Goal: Information Seeking & Learning: Learn about a topic

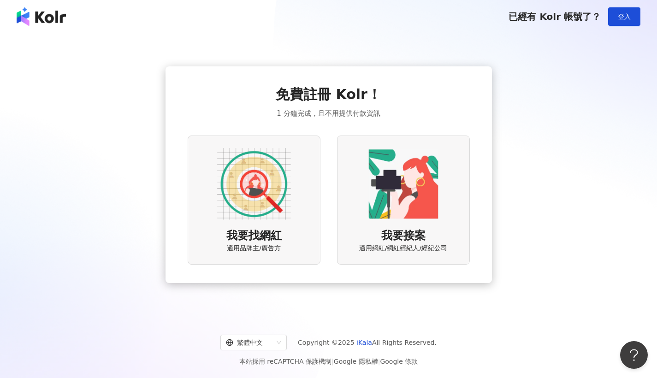
click at [272, 239] on span "我要找網紅" at bounding box center [254, 236] width 55 height 16
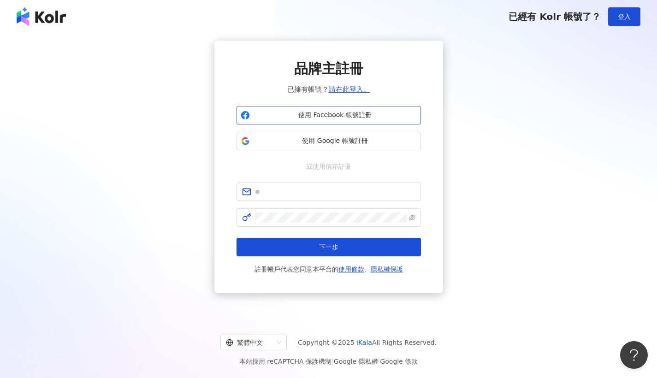
click at [296, 119] on span "使用 Facebook 帳號註冊" at bounding box center [335, 115] width 163 height 9
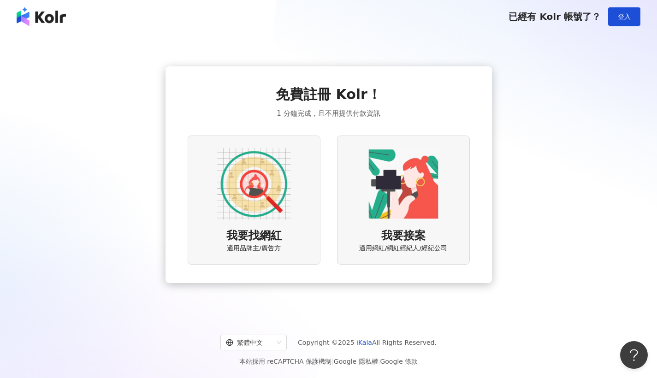
click at [254, 180] on img at bounding box center [254, 184] width 74 height 74
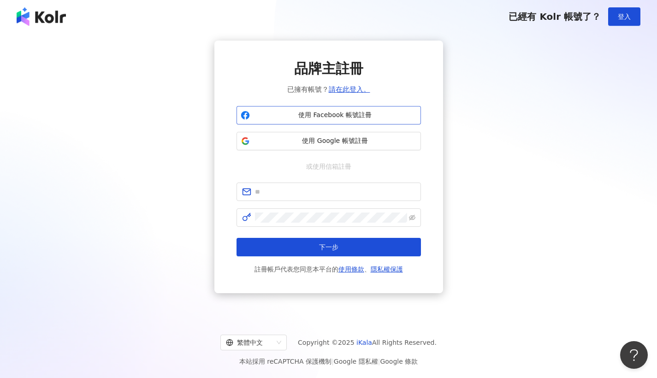
click at [330, 117] on span "使用 Facebook 帳號註冊" at bounding box center [335, 115] width 163 height 9
click at [329, 113] on span "使用 Facebook 帳號註冊" at bounding box center [335, 115] width 163 height 9
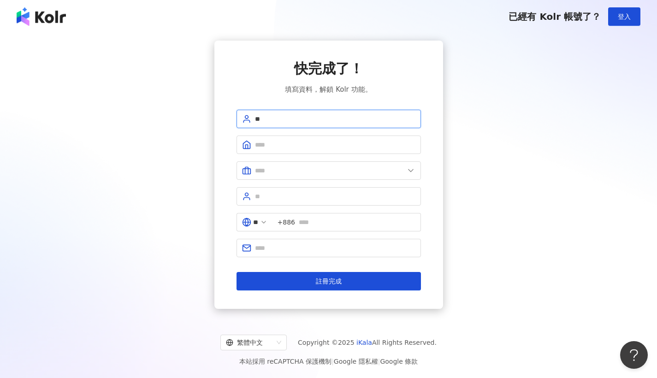
type input "*"
type input "****"
click at [268, 224] on icon at bounding box center [263, 222] width 7 height 7
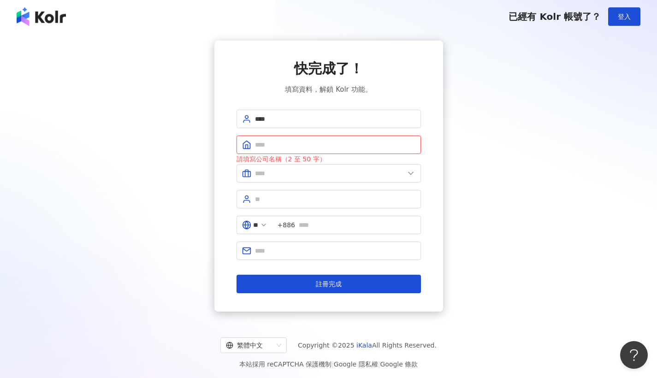
click at [278, 148] on input "text" at bounding box center [335, 145] width 161 height 10
drag, startPoint x: 316, startPoint y: 107, endPoint x: 245, endPoint y: 111, distance: 70.7
click at [261, 111] on div "快完成了！ 填寫資料，解鎖 Kolr 功能。 **** 請填寫公司名稱（2 至 50 字） ** +886 註冊完成" at bounding box center [329, 176] width 185 height 234
drag, startPoint x: 268, startPoint y: 118, endPoint x: 168, endPoint y: 110, distance: 99.5
click at [239, 116] on span "****" at bounding box center [329, 119] width 185 height 18
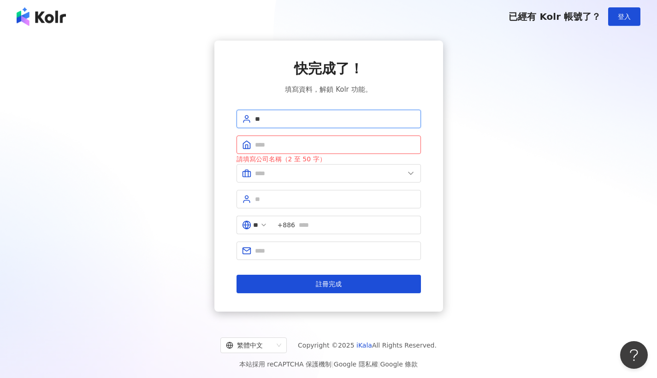
type input "*"
type input "***"
click at [294, 149] on input "text" at bounding box center [335, 145] width 161 height 10
type input "**********"
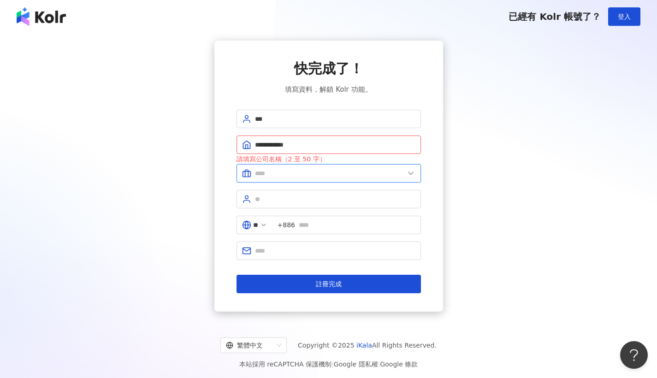
click at [285, 173] on input "text" at bounding box center [329, 173] width 149 height 10
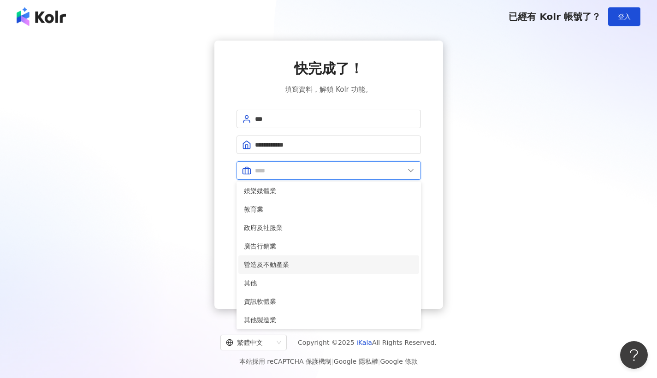
scroll to position [6, 0]
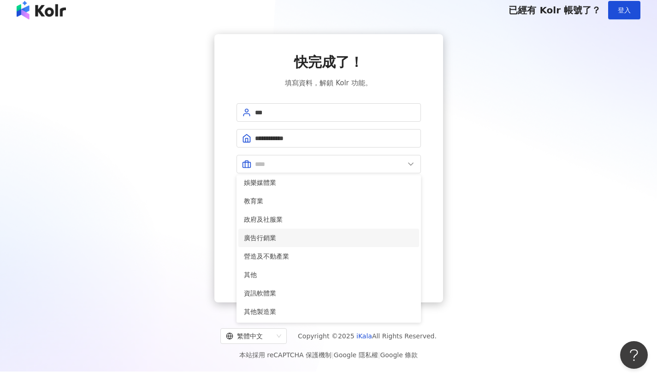
click at [288, 238] on span "廣告行銷業" at bounding box center [329, 238] width 170 height 10
type input "*****"
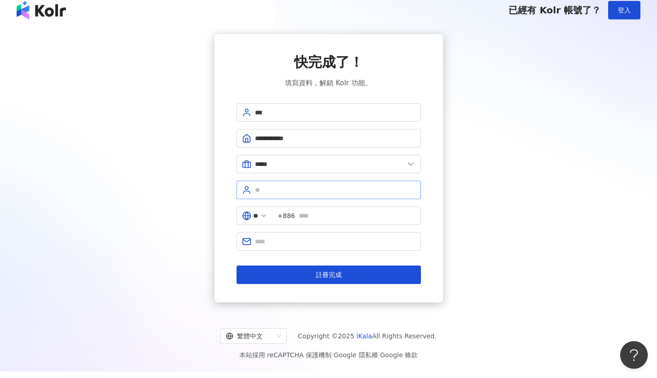
click at [312, 195] on span at bounding box center [329, 190] width 185 height 18
type input "*"
click at [280, 165] on input "*****" at bounding box center [329, 164] width 149 height 10
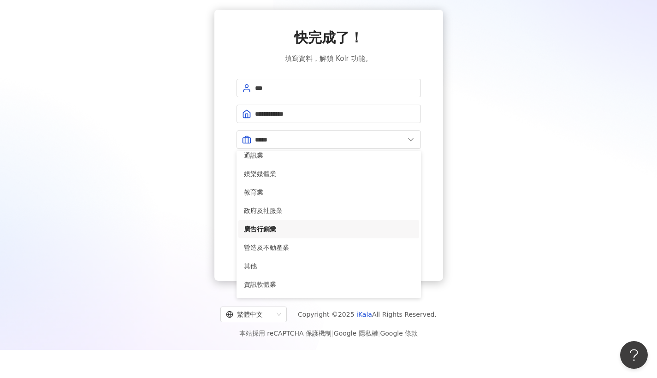
scroll to position [172, 0]
click at [315, 177] on span "娛樂媒體業" at bounding box center [329, 175] width 170 height 10
type input "*****"
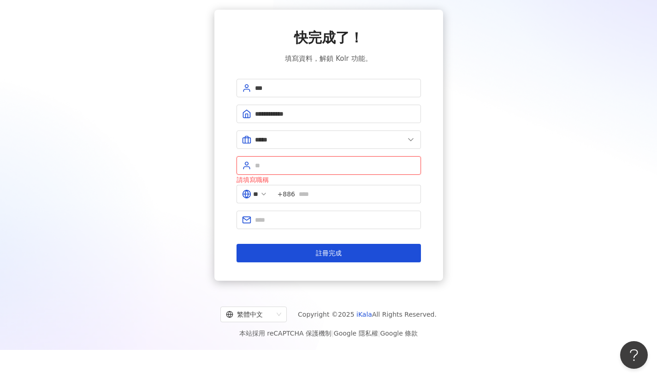
click at [289, 163] on input "text" at bounding box center [335, 166] width 161 height 10
type input "***"
click at [255, 194] on input "**" at bounding box center [255, 194] width 5 height 10
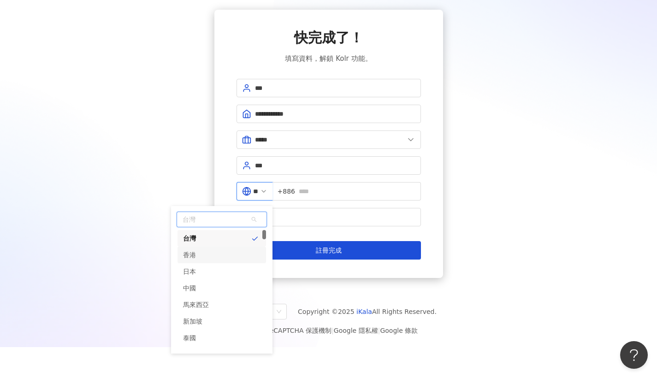
click at [240, 252] on div "香港" at bounding box center [222, 255] width 89 height 17
type input "**"
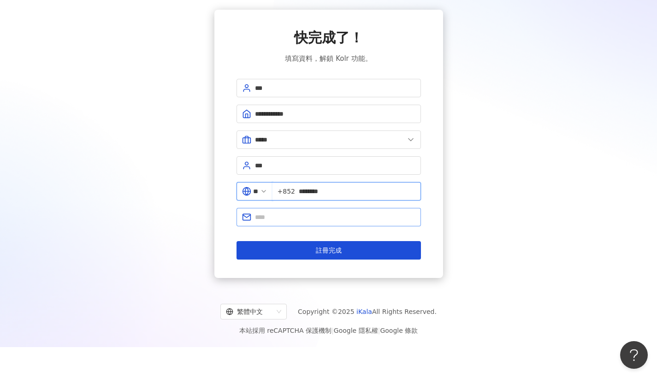
type input "********"
click at [328, 250] on button "註冊完成" at bounding box center [329, 250] width 185 height 18
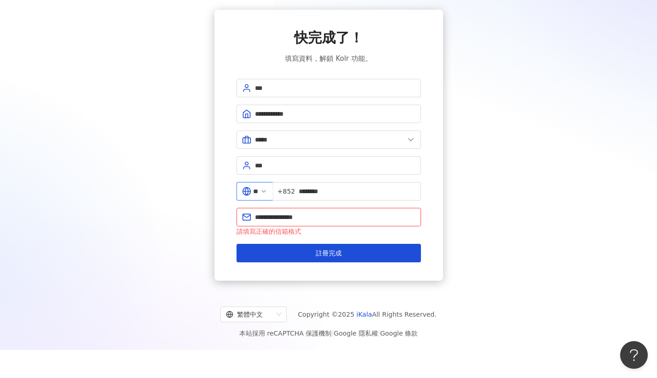
click at [308, 216] on input "**********" at bounding box center [335, 217] width 161 height 10
type input "**********"
click at [328, 253] on button "註冊完成" at bounding box center [329, 253] width 185 height 18
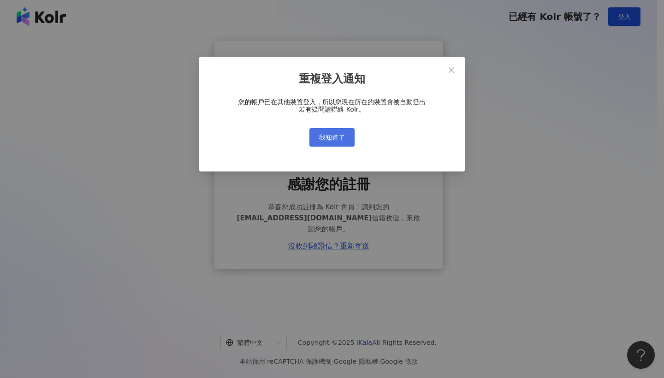
click at [334, 137] on span "我知道了" at bounding box center [332, 137] width 26 height 7
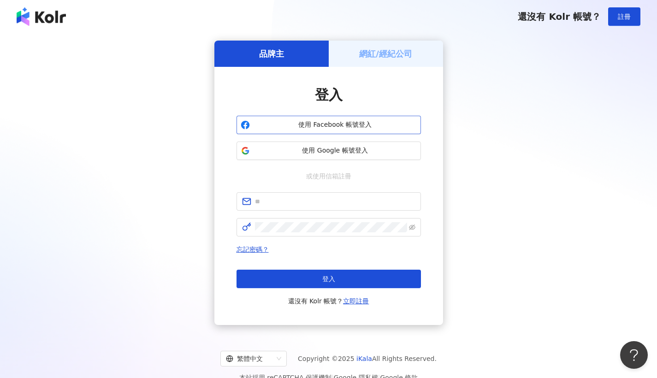
click at [358, 119] on button "使用 Facebook 帳號登入" at bounding box center [329, 125] width 185 height 18
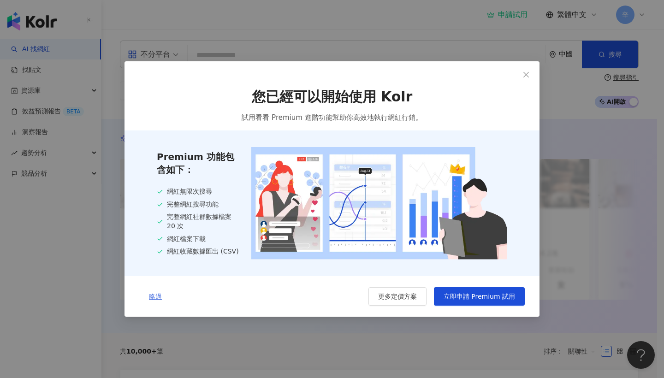
click at [151, 299] on span "略過" at bounding box center [155, 296] width 13 height 7
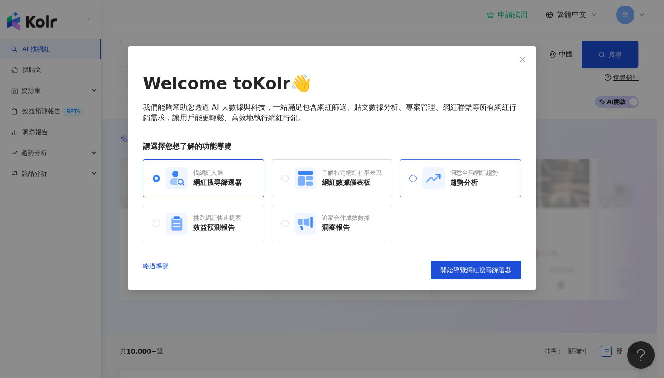
click at [462, 192] on div "洞悉全局網紅趨勢 趨勢分析" at bounding box center [460, 179] width 121 height 38
click at [363, 183] on div "了解特定網紅社群表現 網紅數據儀表板" at bounding box center [352, 178] width 60 height 19
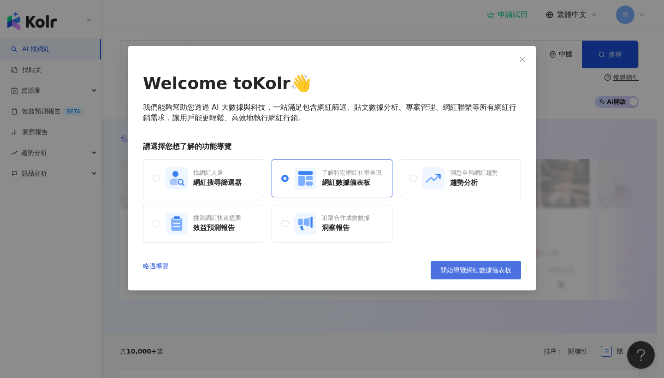
click at [436, 271] on button "開始導覽網紅數據儀表板" at bounding box center [476, 270] width 90 height 18
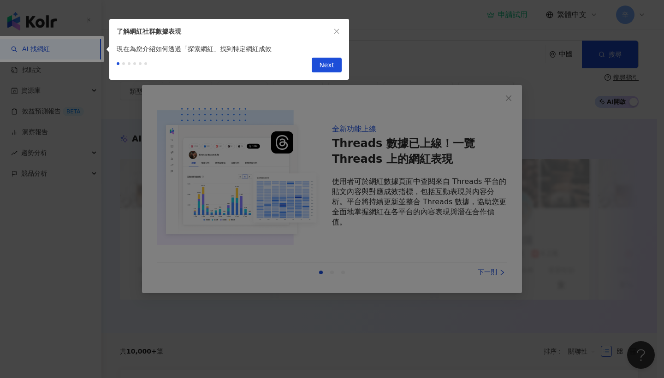
click at [425, 253] on div at bounding box center [332, 189] width 664 height 378
click at [314, 66] on button "Next" at bounding box center [327, 65] width 30 height 15
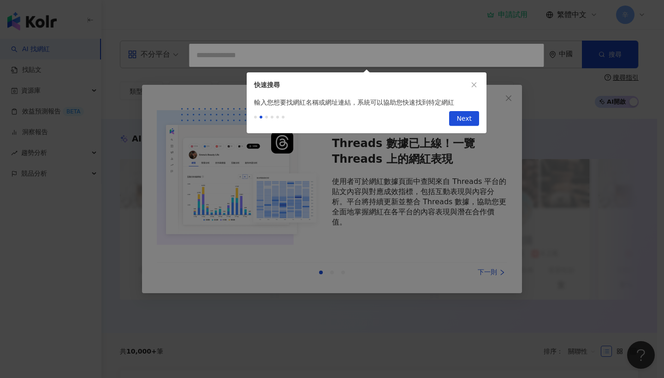
type input "**********"
click at [470, 120] on span "Next" at bounding box center [464, 119] width 15 height 15
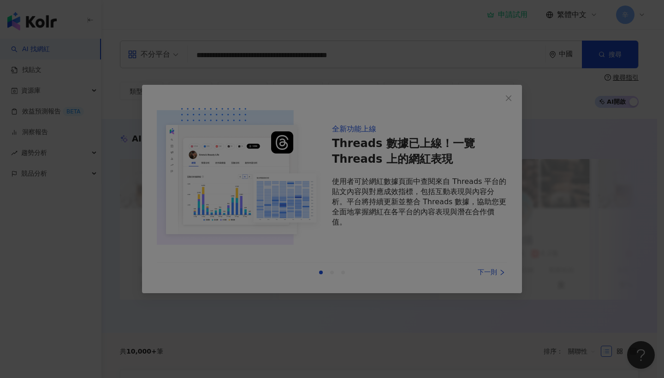
click at [363, 256] on div at bounding box center [332, 189] width 664 height 378
click at [455, 268] on div at bounding box center [332, 189] width 664 height 378
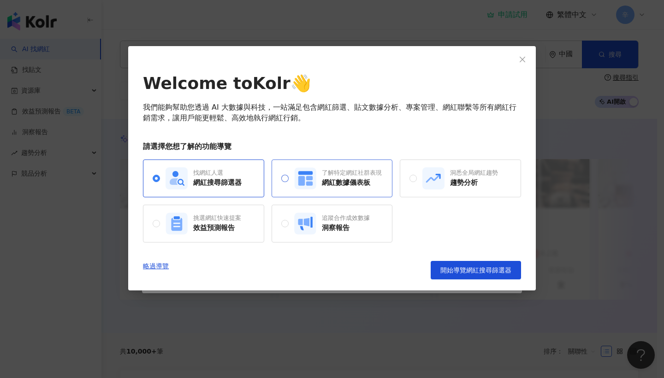
click at [288, 177] on label "了解特定網紅社群表現 網紅數據儀表板" at bounding box center [331, 178] width 101 height 22
click at [468, 272] on span "開始導覽網紅數據儀表板" at bounding box center [476, 270] width 71 height 7
click at [477, 272] on span "開始導覽網紅數據儀表板" at bounding box center [476, 270] width 71 height 7
click at [477, 273] on span "開始導覽網紅數據儀表板" at bounding box center [476, 270] width 71 height 7
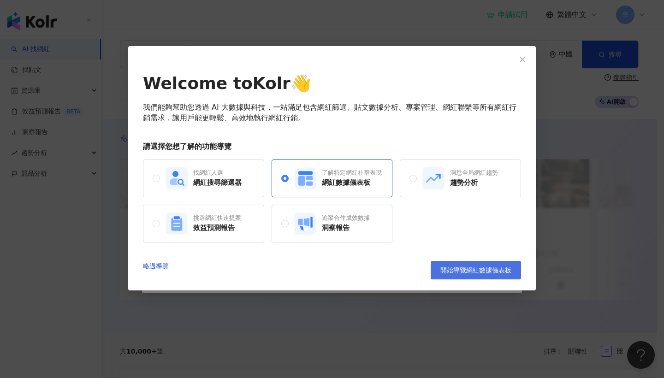
click at [477, 273] on span "開始導覽網紅數據儀表板" at bounding box center [476, 270] width 71 height 7
click at [471, 279] on button "開始導覽網紅數據儀表板" at bounding box center [476, 270] width 90 height 18
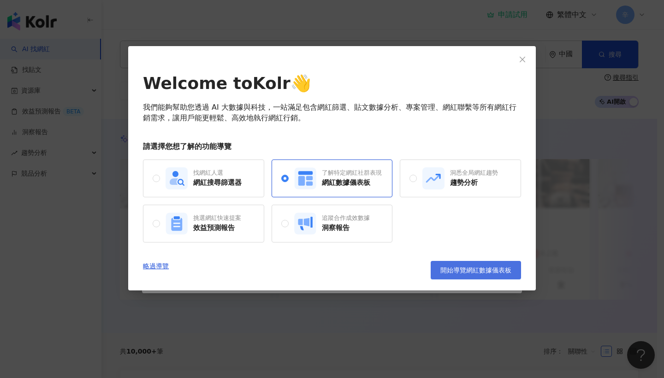
click at [457, 274] on span "開始導覽網紅數據儀表板" at bounding box center [476, 270] width 71 height 7
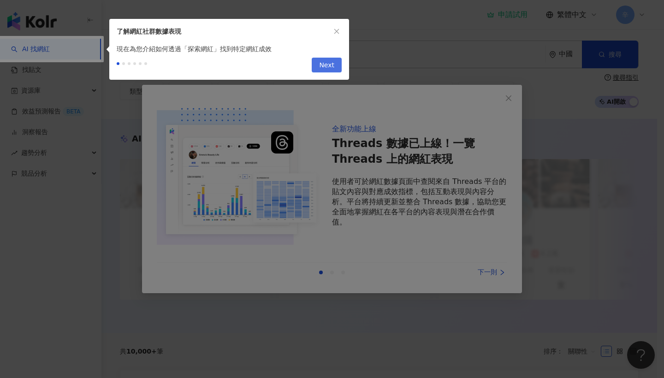
click at [337, 58] on button "Next" at bounding box center [327, 65] width 30 height 15
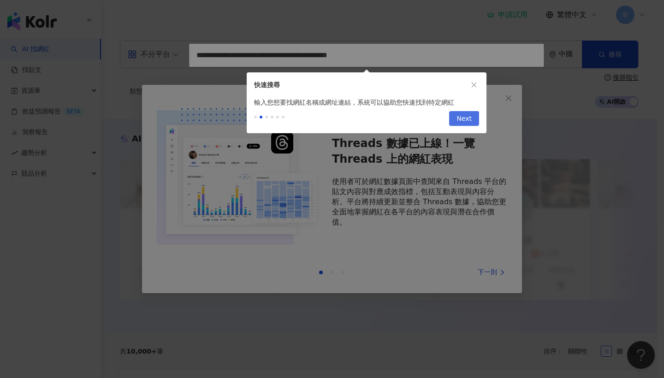
click at [474, 122] on button "Next" at bounding box center [464, 118] width 30 height 15
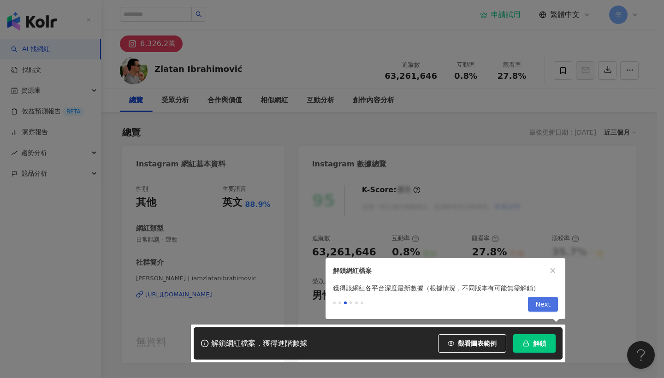
click at [545, 305] on span "Next" at bounding box center [543, 305] width 15 height 15
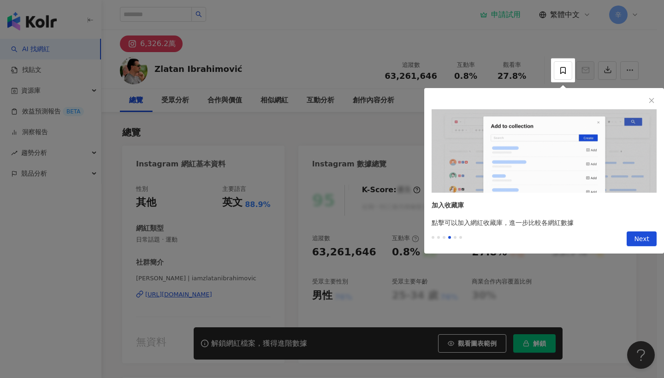
click at [650, 244] on button "Next" at bounding box center [642, 239] width 30 height 15
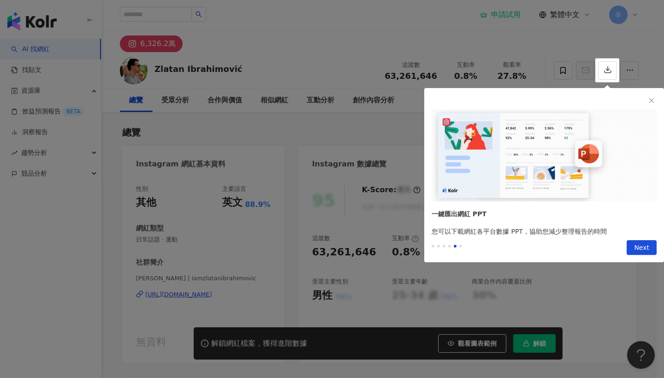
click at [650, 237] on div "Previous Next" at bounding box center [544, 250] width 240 height 26
click at [650, 240] on button "Next" at bounding box center [642, 247] width 30 height 15
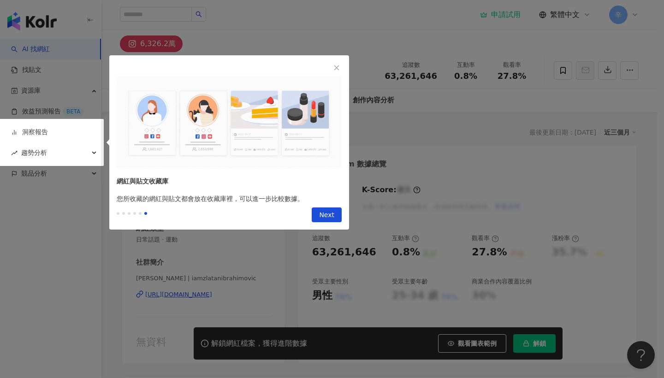
click at [650, 240] on div at bounding box center [332, 189] width 664 height 378
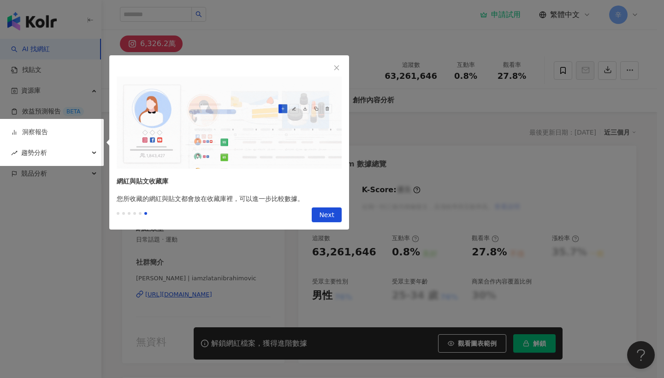
click at [650, 241] on div at bounding box center [332, 189] width 664 height 378
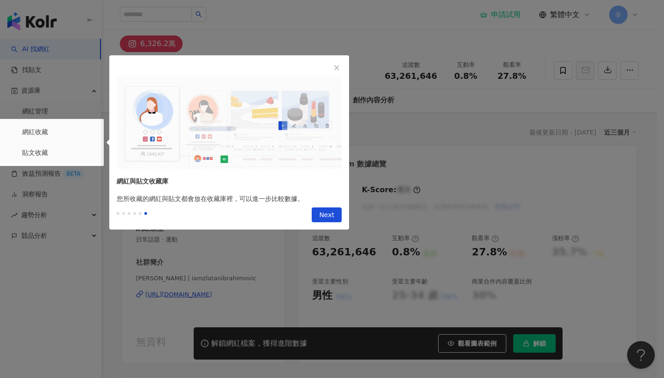
drag, startPoint x: 650, startPoint y: 241, endPoint x: 328, endPoint y: 145, distance: 335.2
click at [650, 241] on div at bounding box center [332, 189] width 664 height 378
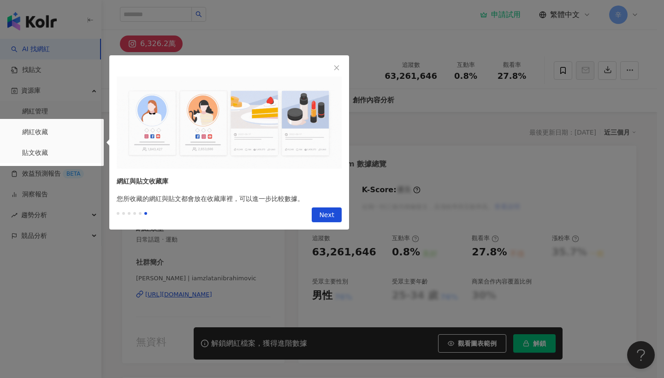
click at [633, 248] on div at bounding box center [332, 189] width 664 height 378
click at [333, 212] on span "Next" at bounding box center [326, 215] width 15 height 15
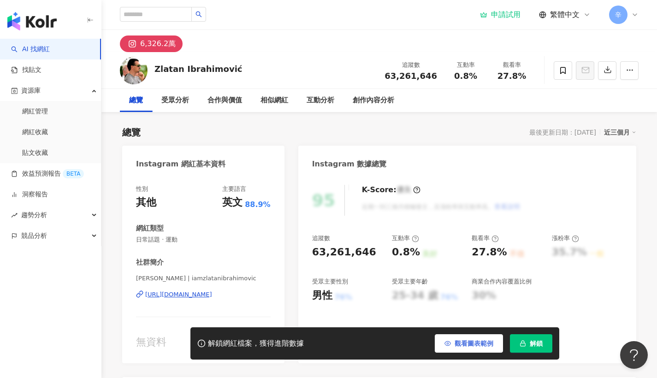
click at [491, 346] on span "觀看圖表範例" at bounding box center [474, 343] width 39 height 7
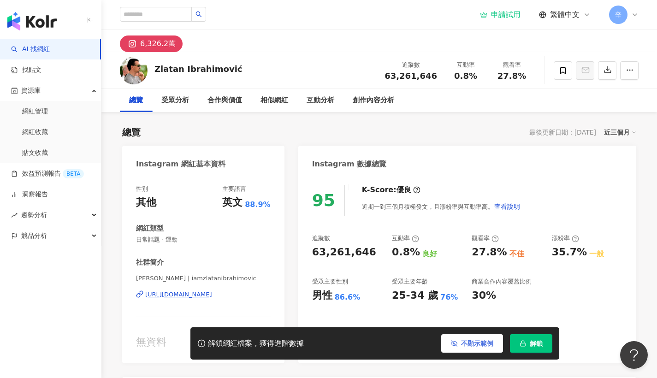
click at [491, 346] on span "不顯示範例" at bounding box center [477, 343] width 32 height 7
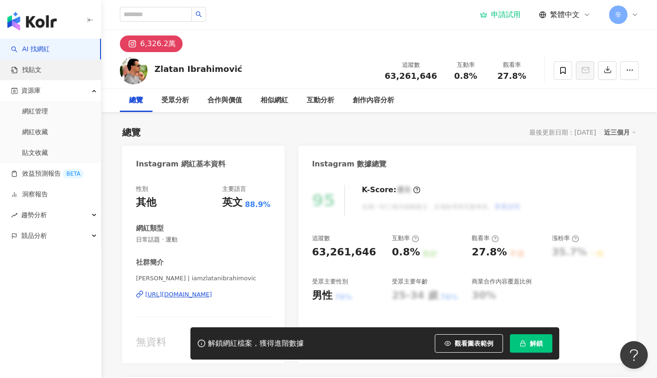
drag, startPoint x: 616, startPoint y: 312, endPoint x: 87, endPoint y: 79, distance: 577.7
click at [616, 312] on div "95 K-Score : 優良 近期一到三個月積極發文，且漲粉率與互動率高。 查看說明 追蹤數 63,261,646 互動率 0.8% 良好 觀看率 27.8…" at bounding box center [467, 270] width 338 height 188
click at [50, 51] on link "AI 找網紅" at bounding box center [30, 49] width 39 height 9
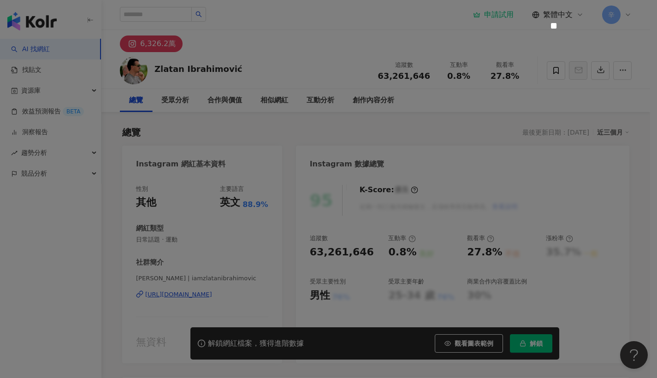
click at [174, 14] on div at bounding box center [328, 189] width 657 height 378
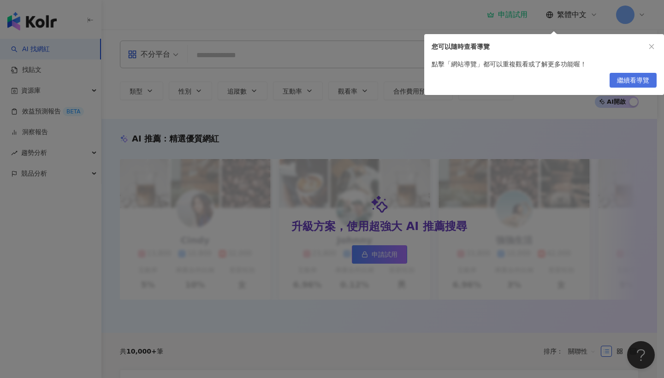
click at [631, 81] on body "AI 找網紅 找貼文 資源庫 效益預測報告 BETA 洞察報告 趨勢分析 競品分析 申請試用 繁體中文 辛 不分平台 中國 搜尋 類型 性別 追蹤數 互動率 …" at bounding box center [328, 189] width 657 height 378
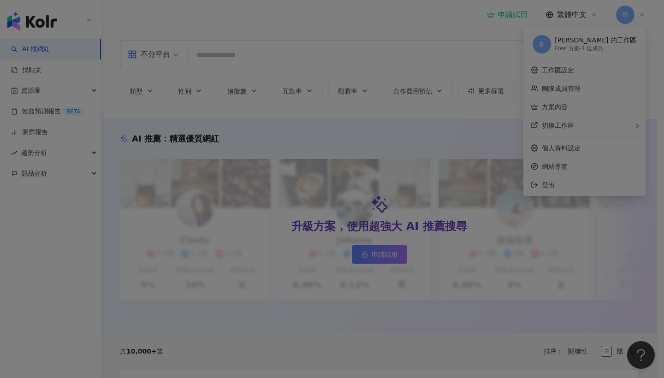
click at [631, 81] on div at bounding box center [332, 189] width 664 height 378
click at [624, 229] on div at bounding box center [332, 189] width 664 height 378
click at [468, 221] on div at bounding box center [332, 189] width 664 height 378
click at [322, 255] on div at bounding box center [332, 189] width 664 height 378
click at [329, 256] on div at bounding box center [332, 189] width 664 height 378
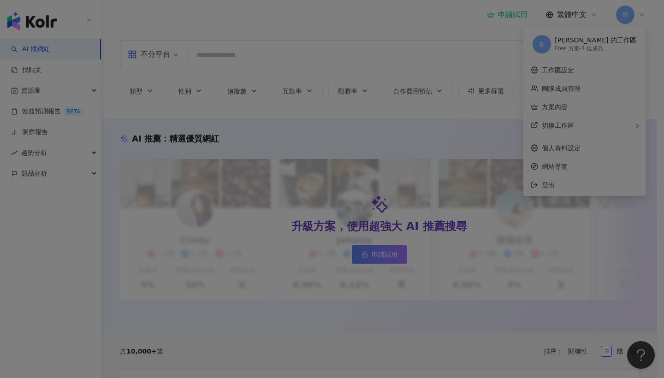
click at [329, 256] on div at bounding box center [332, 189] width 664 height 378
click at [564, 64] on div at bounding box center [332, 189] width 664 height 378
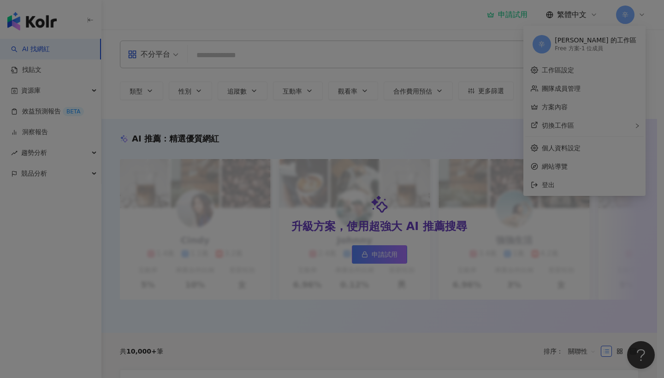
click at [572, 89] on div at bounding box center [332, 189] width 664 height 378
click at [461, 202] on div at bounding box center [332, 189] width 664 height 378
click at [603, 227] on div at bounding box center [332, 189] width 664 height 378
click at [567, 82] on div at bounding box center [332, 189] width 664 height 378
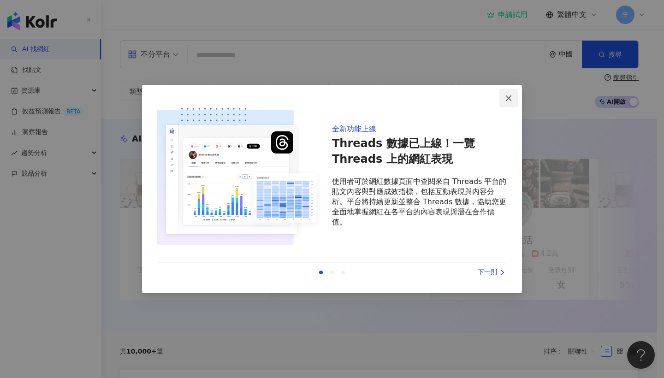
click at [507, 99] on icon "close" at bounding box center [509, 98] width 6 height 6
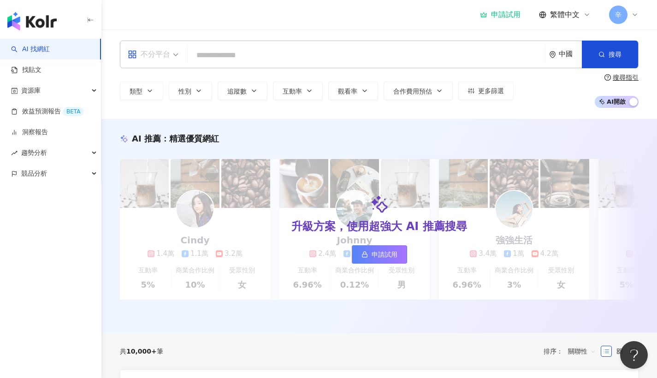
click at [181, 56] on div "不分平台" at bounding box center [153, 54] width 61 height 27
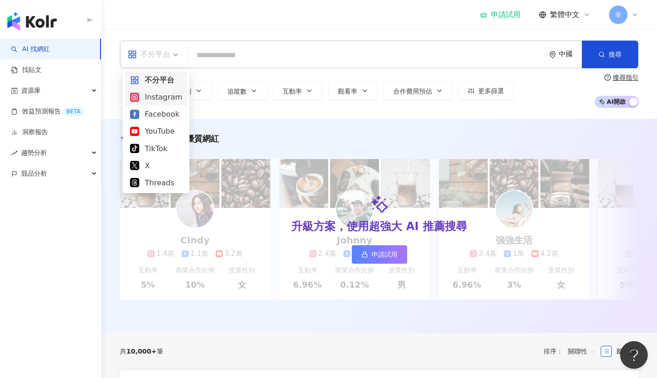
click at [164, 98] on div "Instagram" at bounding box center [156, 97] width 52 height 12
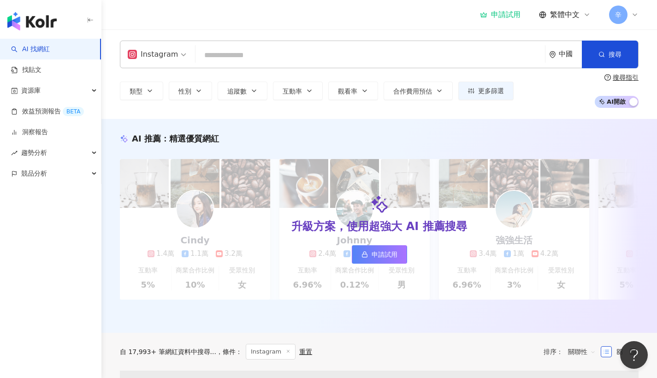
click at [243, 52] on input "search" at bounding box center [370, 56] width 342 height 18
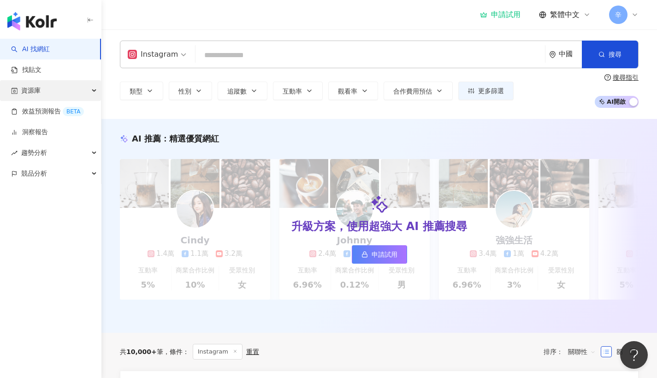
click at [32, 83] on span "資源庫" at bounding box center [30, 90] width 19 height 21
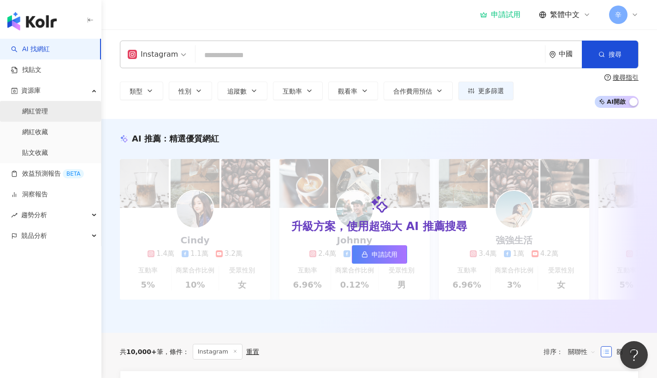
click at [38, 116] on link "網紅管理" at bounding box center [35, 111] width 26 height 9
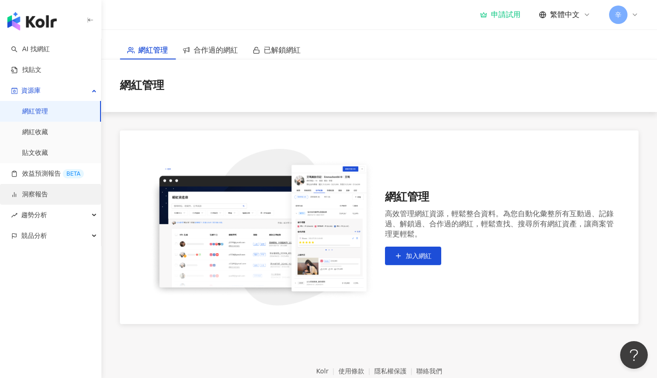
click at [29, 191] on link "洞察報告" at bounding box center [29, 194] width 37 height 9
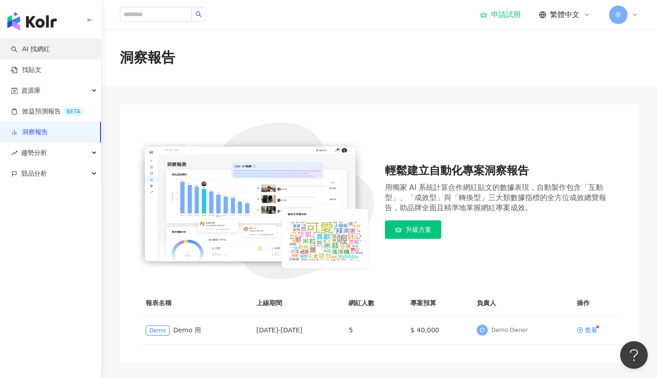
click at [50, 48] on link "AI 找網紅" at bounding box center [30, 49] width 39 height 9
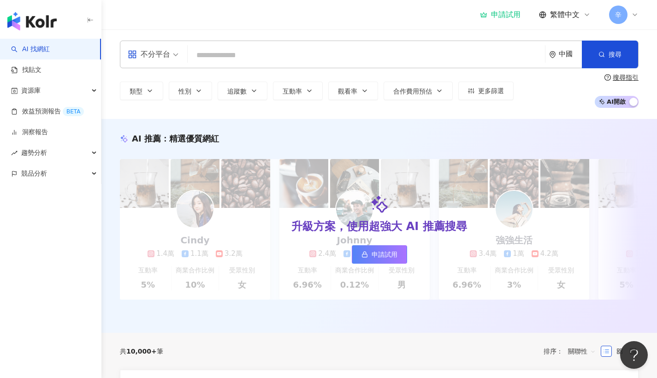
click at [50, 49] on link "AI 找網紅" at bounding box center [30, 49] width 39 height 9
click at [239, 49] on input "search" at bounding box center [366, 56] width 350 height 18
click at [293, 60] on input "search" at bounding box center [366, 56] width 350 height 18
click at [153, 92] on icon "button" at bounding box center [149, 90] width 7 height 7
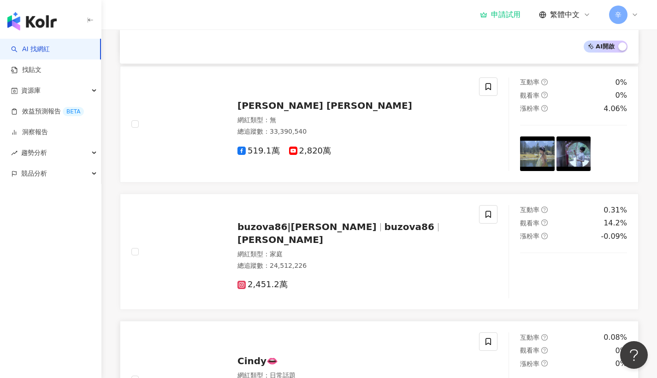
scroll to position [559, 0]
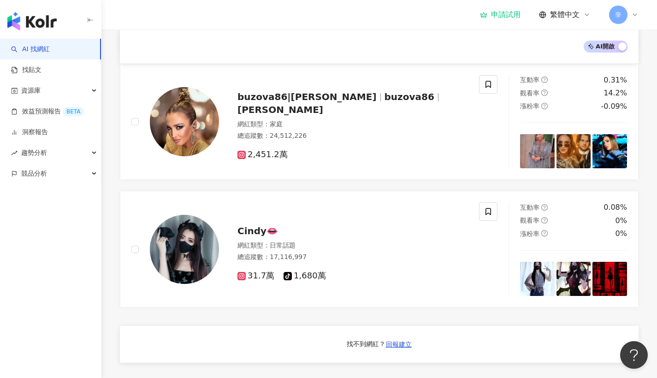
click at [47, 242] on div "AI 找網紅 找貼文 資源庫 效益預測報告 BETA 洞察報告 趨勢分析 競品分析" at bounding box center [50, 209] width 101 height 340
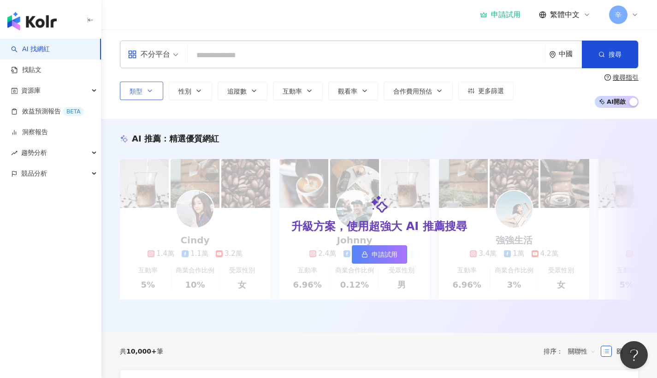
click at [143, 97] on button "類型" at bounding box center [141, 91] width 43 height 18
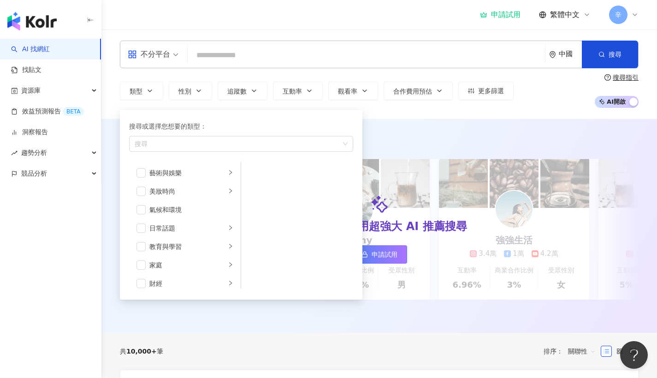
click at [526, 88] on div "類型 搜尋或選擇您想要的類型： 搜尋 藝術與娛樂 美妝時尚 氣候和環境 日常話題 教育與學習 家庭 財經 美食 命理占卜 遊戲 法政社會 生活風格 影視娛樂 …" at bounding box center [379, 91] width 519 height 34
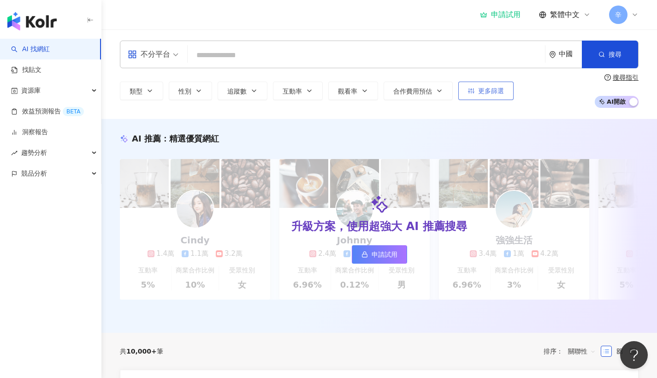
click at [483, 95] on button "更多篩選" at bounding box center [486, 91] width 55 height 18
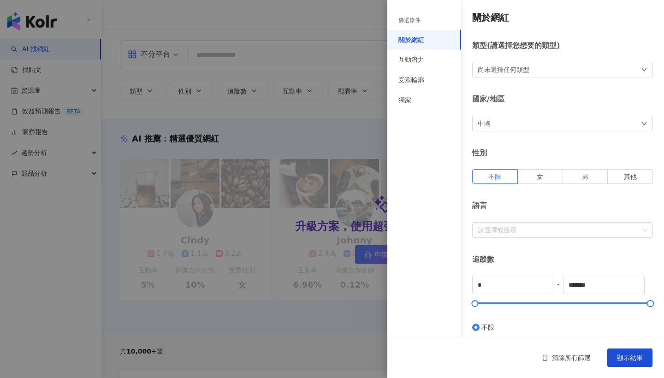
click at [491, 134] on div "關於網紅 類型 ( 請選擇您想要的類型 ) 尚未選擇任何類型 國家/地區 中國 性別 不限 女 男 其他 語言 請選擇或搜尋 追蹤數 * - ******* …" at bounding box center [526, 328] width 277 height 656
click at [491, 122] on div "中國" at bounding box center [562, 124] width 181 height 16
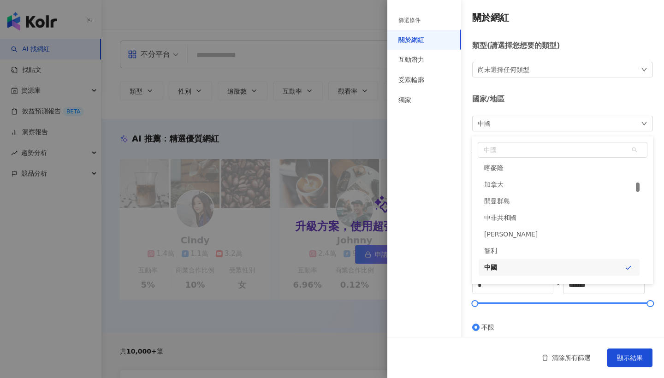
click at [491, 122] on div "中國 中國 cl cn cx 喀麥隆 加拿大 開曼群島 中非共和國 查德 智利 中國 聖誕島 科科斯（基林）群島" at bounding box center [562, 124] width 181 height 16
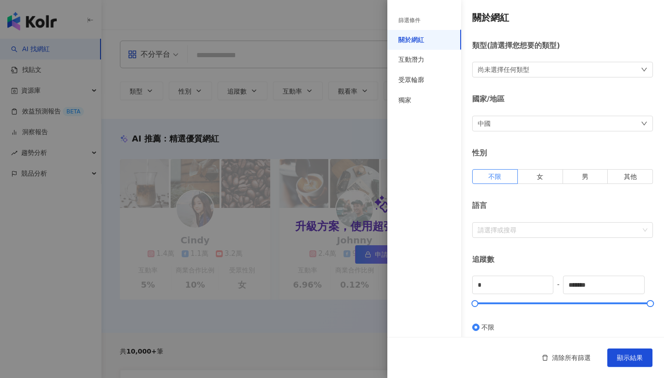
click at [494, 123] on div "中國" at bounding box center [562, 124] width 181 height 16
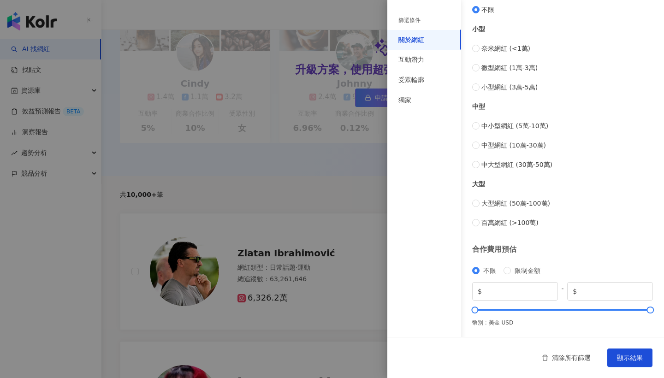
scroll to position [6, 0]
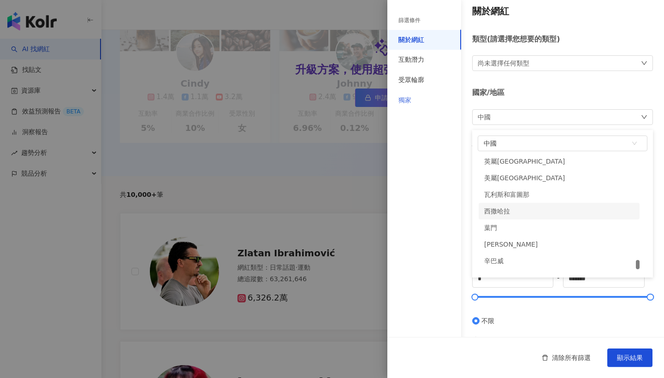
click at [425, 96] on div "獨家" at bounding box center [425, 100] width 74 height 20
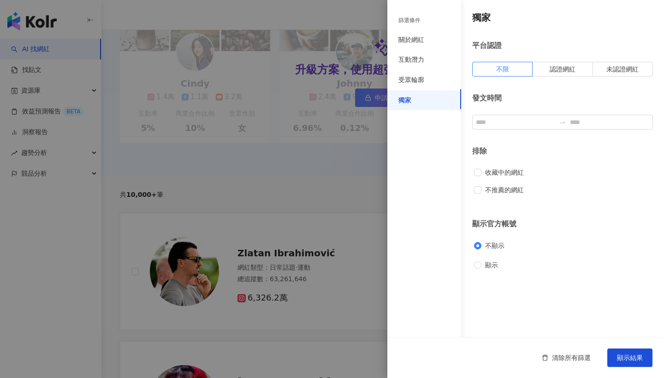
scroll to position [0, 0]
click at [428, 88] on div "受眾輪廓" at bounding box center [425, 80] width 74 height 20
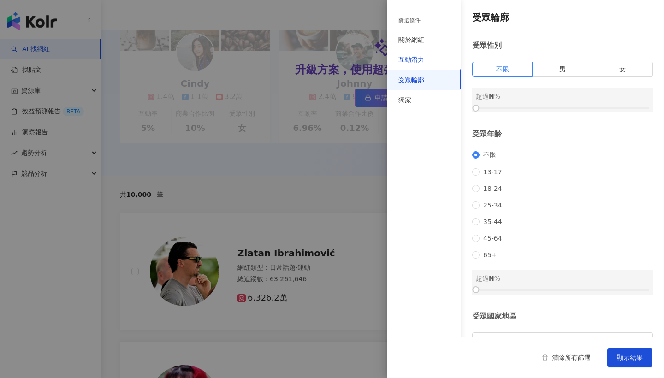
click at [423, 60] on div "互動潛力" at bounding box center [412, 59] width 26 height 9
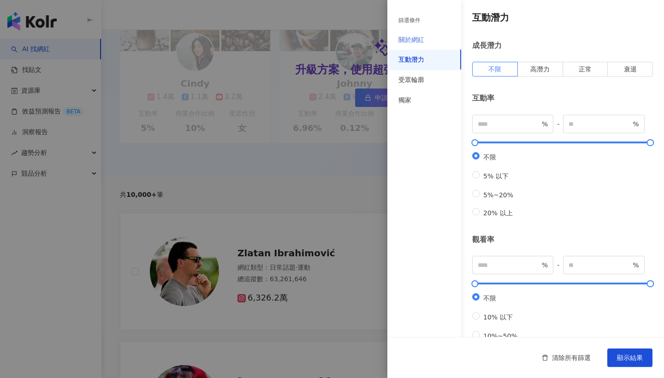
click at [426, 44] on div "關於網紅" at bounding box center [425, 40] width 74 height 20
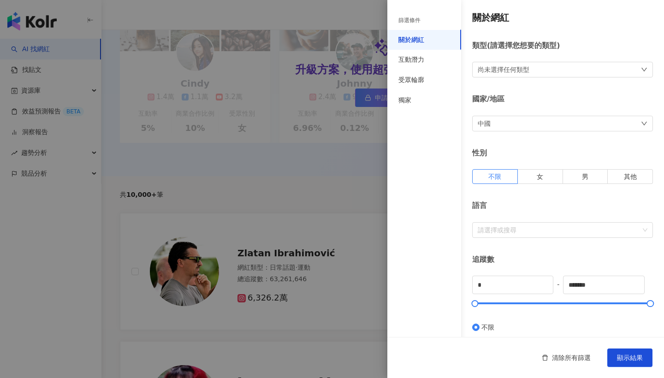
click at [563, 73] on div "尚未選擇任何類型" at bounding box center [562, 70] width 181 height 16
click at [509, 43] on div "類型 ( 請選擇您想要的類型 )" at bounding box center [562, 46] width 181 height 10
click at [519, 122] on div "中國" at bounding box center [562, 124] width 181 height 16
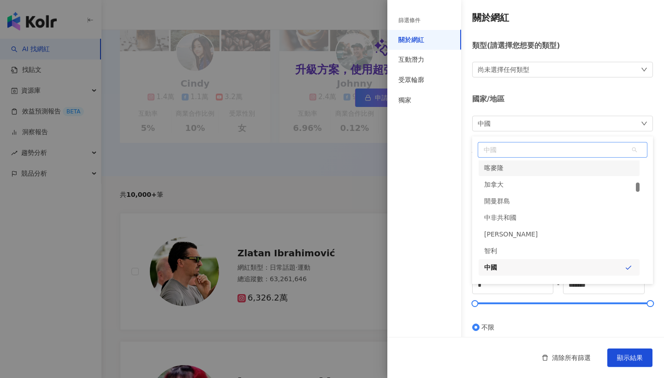
click at [593, 148] on span "中國" at bounding box center [562, 150] width 169 height 15
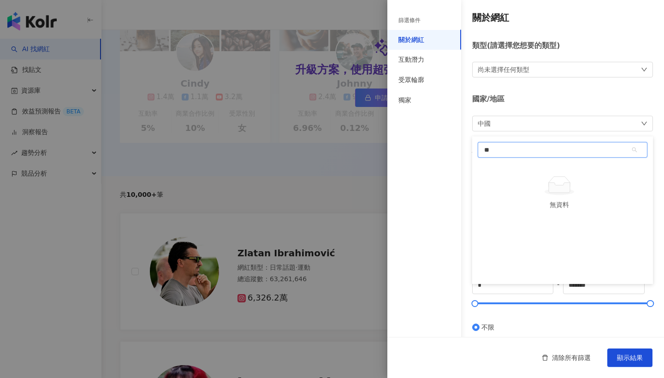
type input "*"
type input "**"
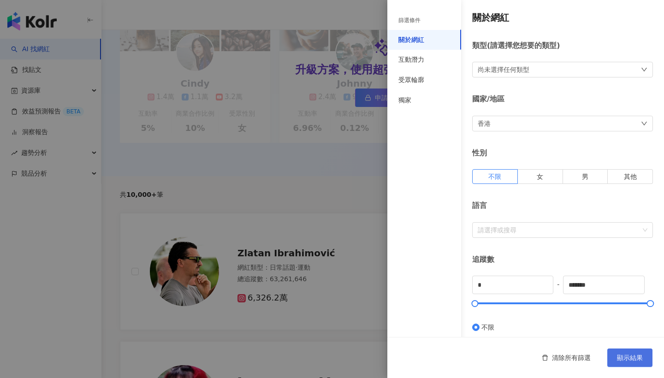
click at [635, 362] on button "顯示結果" at bounding box center [630, 358] width 45 height 18
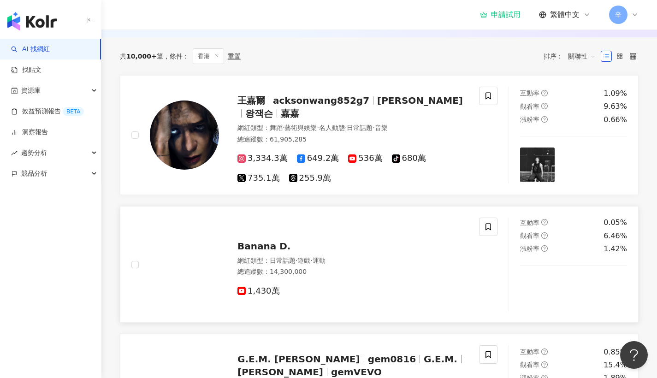
scroll to position [375, 0]
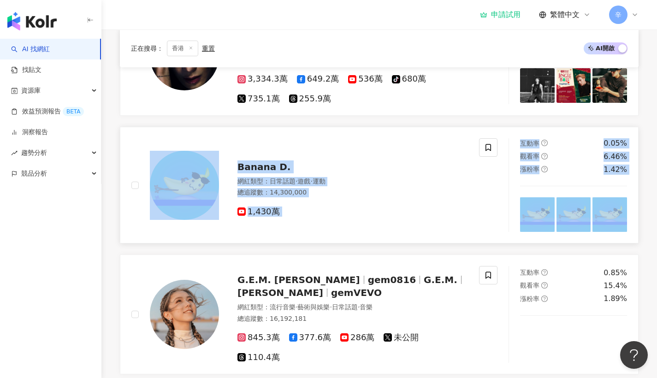
click at [244, 179] on div "Banana D. 網紅類型 ： 日常話題 · 遊戲 · 運動 總追蹤數 ： 14,300,000 1,430萬" at bounding box center [343, 185] width 249 height 65
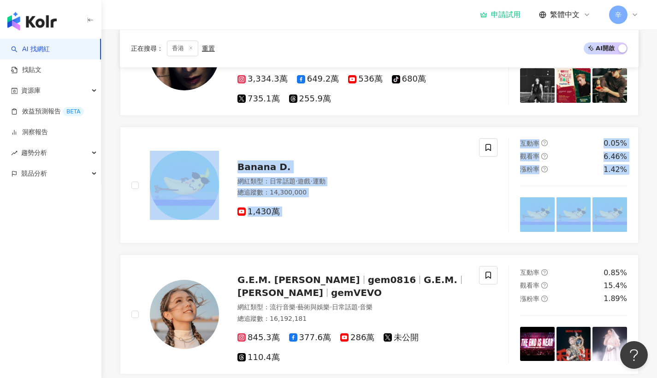
click at [424, 126] on div "王嘉爾 acksonwang852g7 Jackson Wang 왕잭슨 嘉嘉 網紅類型 ： 舞蹈 · 藝術與娛樂 · 名人動態 · 日常話題 · 音樂 總追…" at bounding box center [379, 249] width 519 height 507
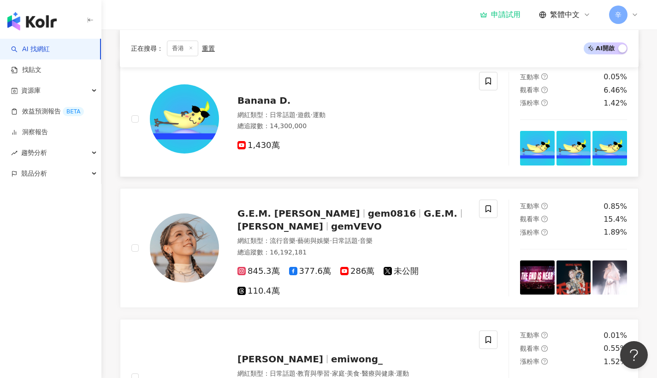
scroll to position [687, 0]
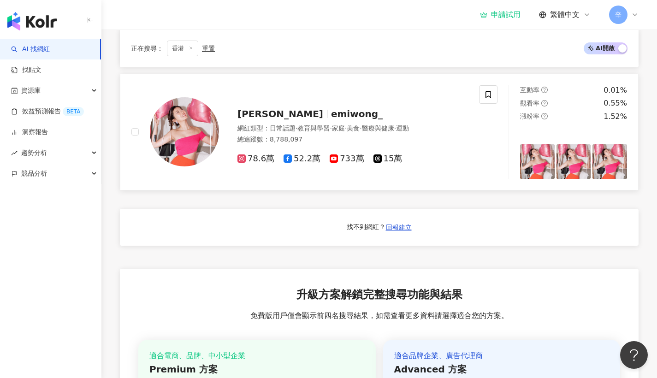
click at [265, 119] on span "[PERSON_NAME]" at bounding box center [281, 113] width 86 height 11
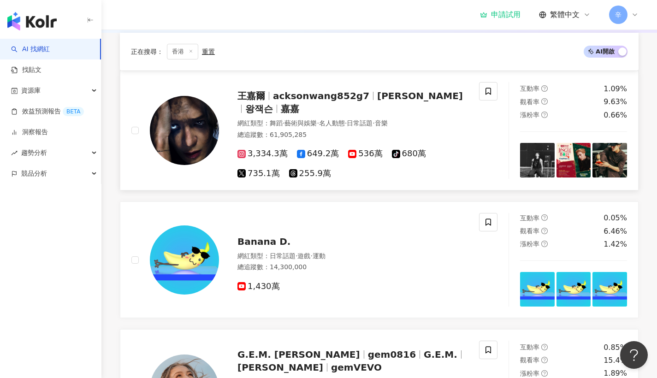
scroll to position [256, 0]
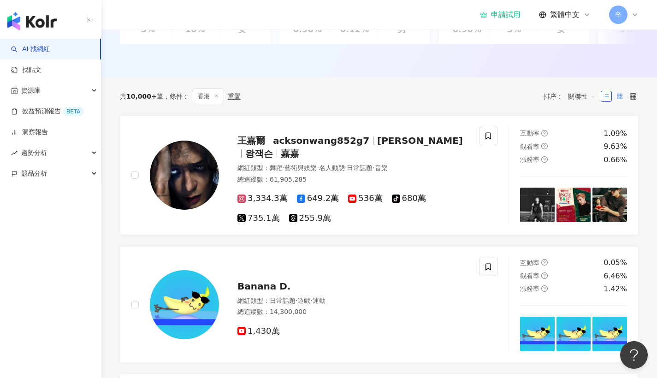
click at [622, 96] on rect at bounding box center [621, 95] width 2 height 2
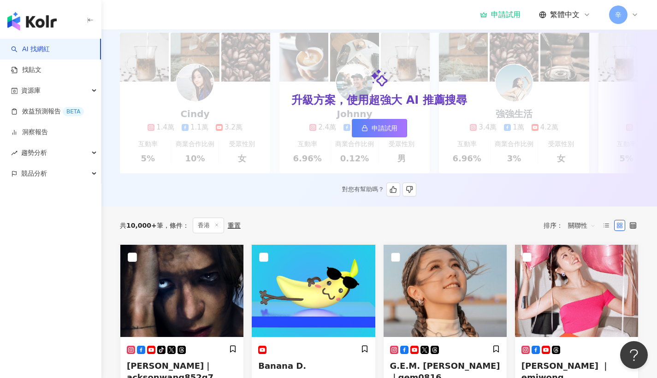
scroll to position [0, 0]
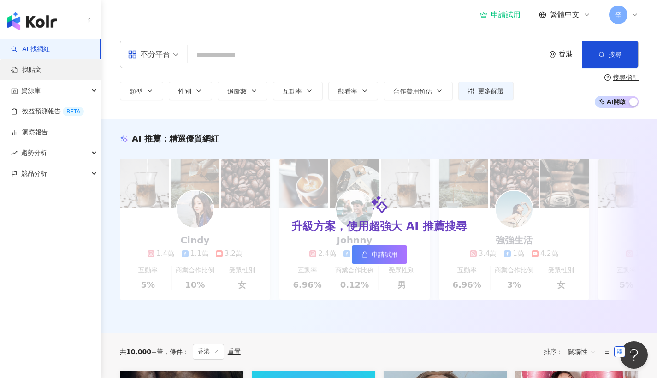
click at [42, 72] on link "找貼文" at bounding box center [26, 70] width 30 height 9
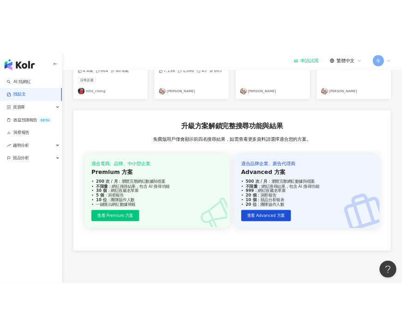
scroll to position [325, 0]
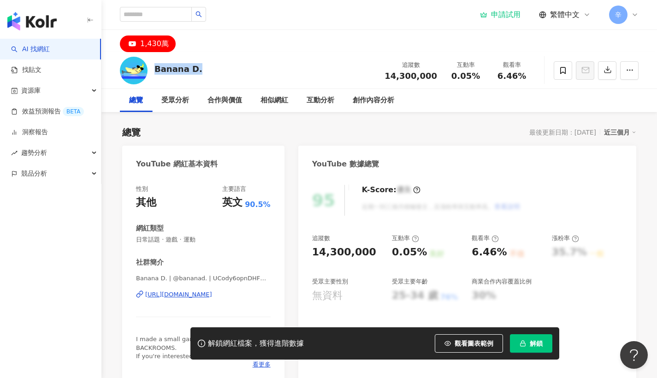
drag, startPoint x: 196, startPoint y: 71, endPoint x: 153, endPoint y: 68, distance: 43.4
click at [153, 68] on div "Banana D. 追蹤數 14,300,000 互動率 0.05% 觀看率 6.46%" at bounding box center [379, 70] width 556 height 36
copy div "Banana D."
click at [156, 38] on div "1,430萬" at bounding box center [154, 43] width 29 height 13
click at [158, 45] on div "1,430萬" at bounding box center [154, 43] width 29 height 13
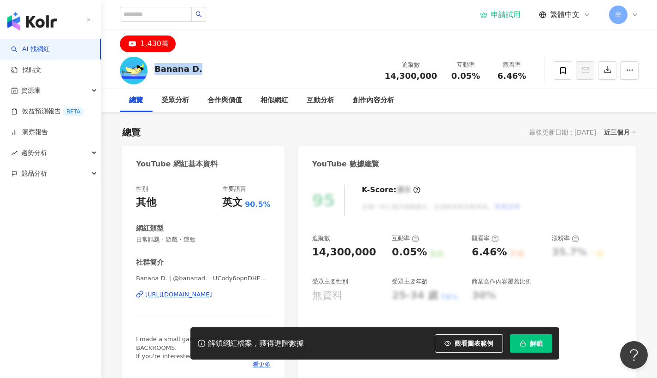
click at [158, 45] on div "1,430萬" at bounding box center [154, 43] width 29 height 13
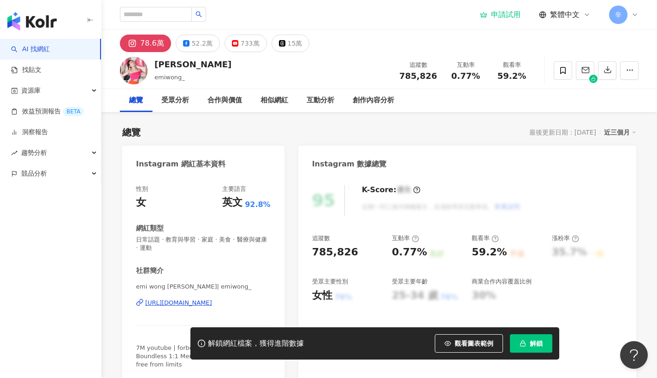
click at [199, 304] on div "[URL][DOMAIN_NAME]" at bounding box center [178, 303] width 67 height 8
click at [506, 37] on div "78.6萬 52.2萬 733萬 15萬" at bounding box center [379, 41] width 556 height 22
